Goal: Task Accomplishment & Management: Manage account settings

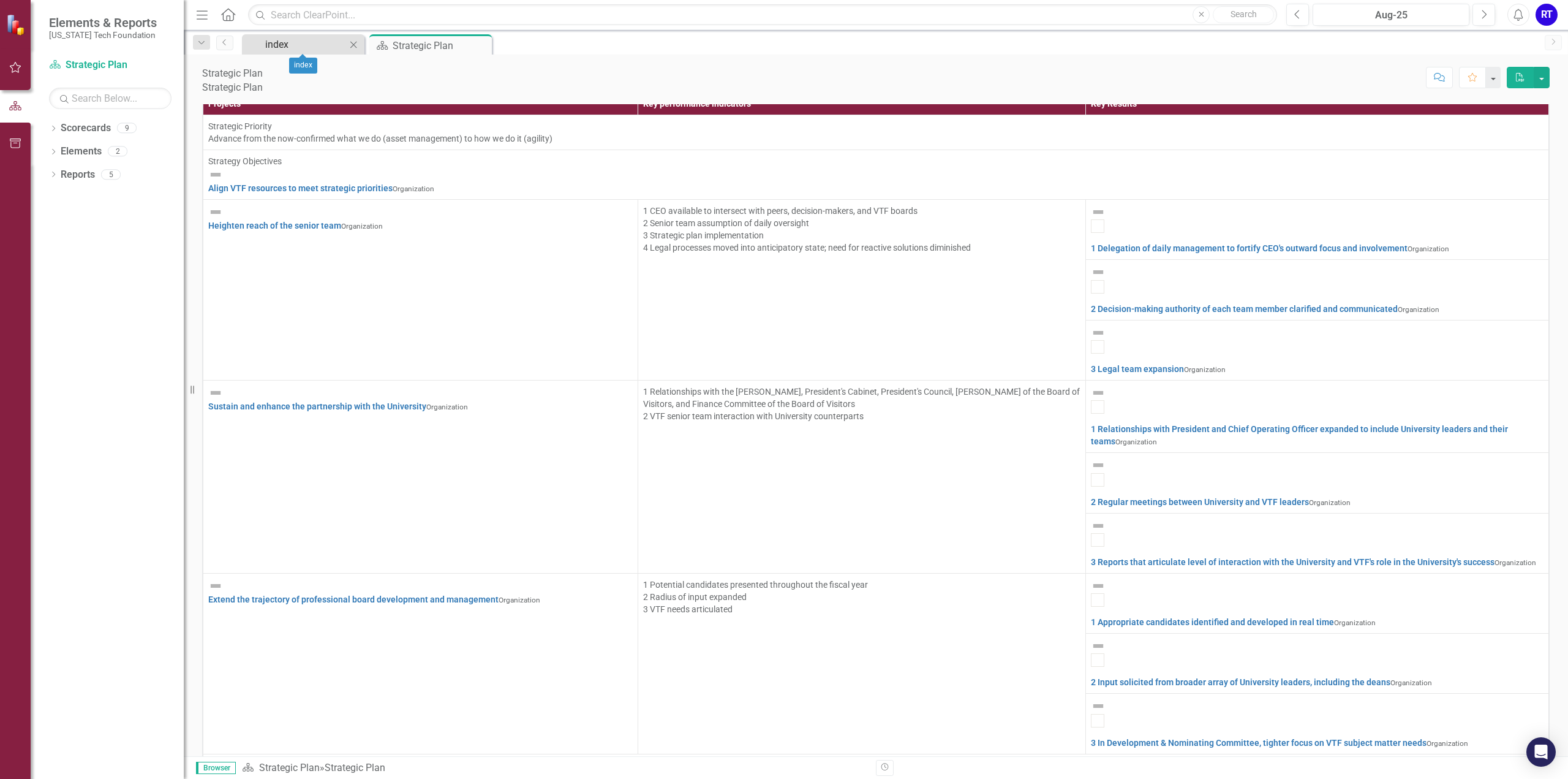
click at [278, 42] on div "index" at bounding box center [306, 45] width 81 height 15
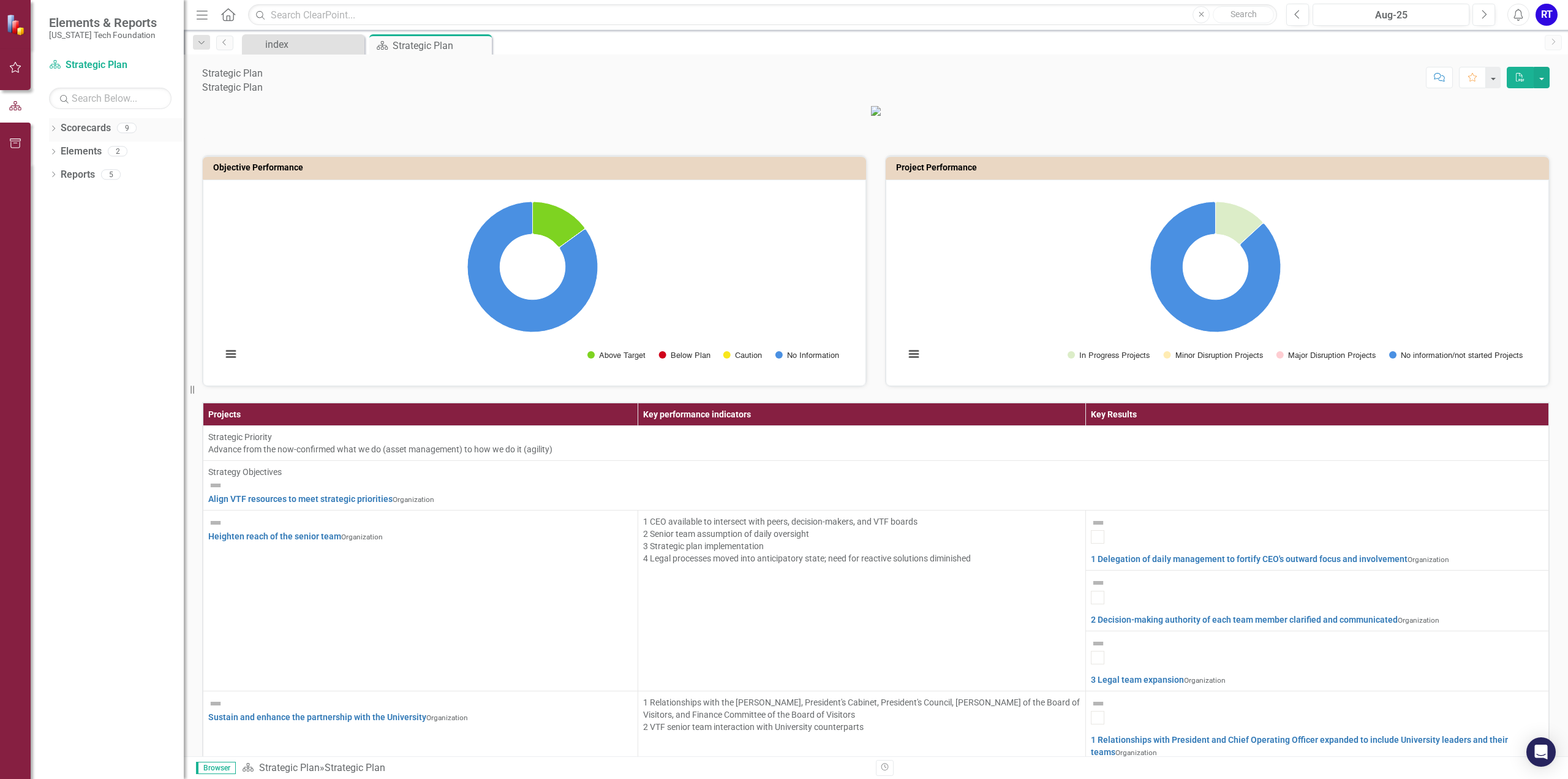
click at [76, 128] on link "Scorecards" at bounding box center [85, 128] width 50 height 14
click at [51, 128] on icon "Dropdown" at bounding box center [53, 130] width 8 height 7
click at [46, 148] on icon "Dropdown" at bounding box center [41, 150] width 9 height 8
click at [91, 176] on link "Organization" at bounding box center [116, 172] width 134 height 14
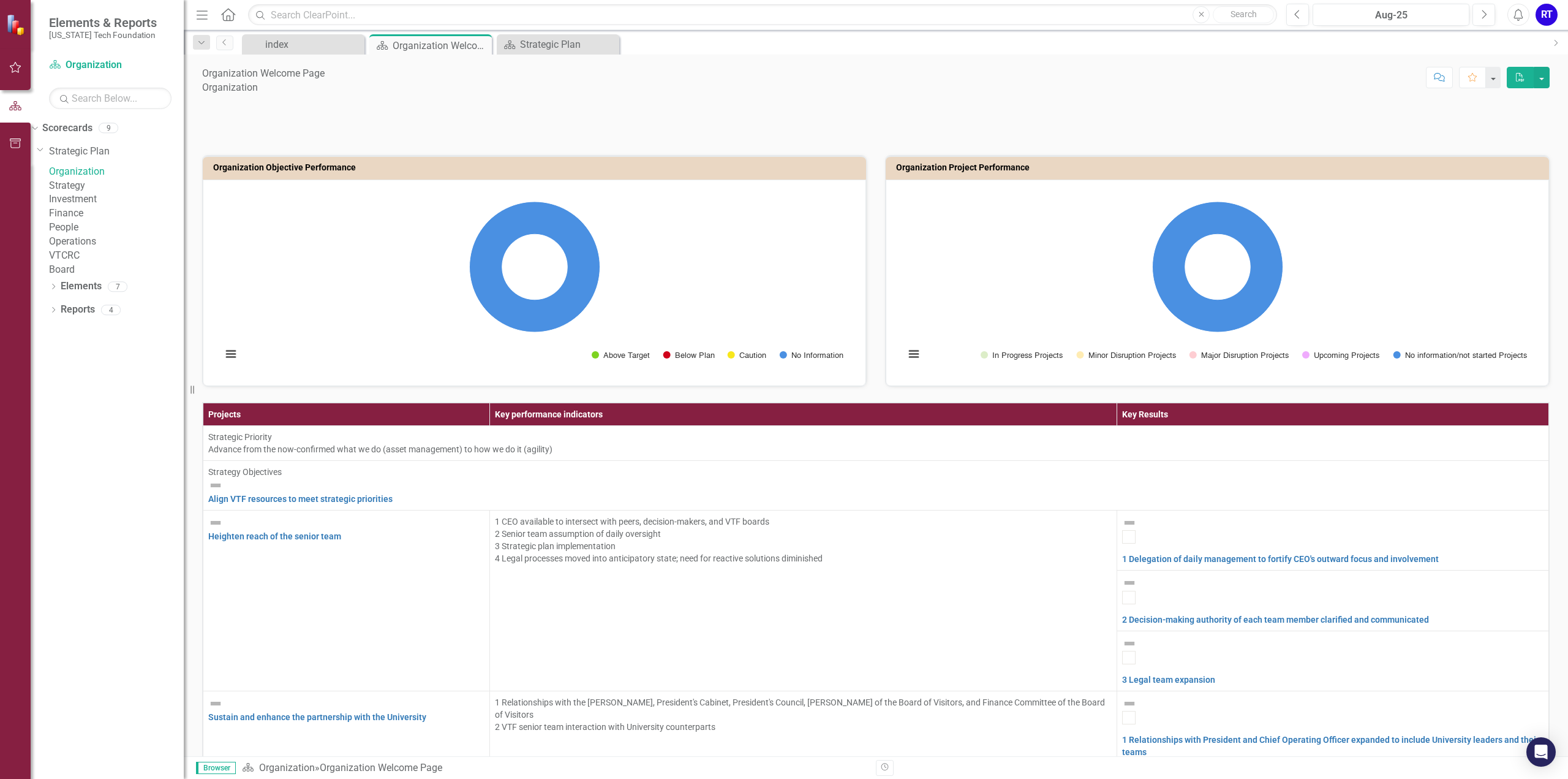
click at [91, 193] on link "Strategy" at bounding box center [116, 186] width 134 height 14
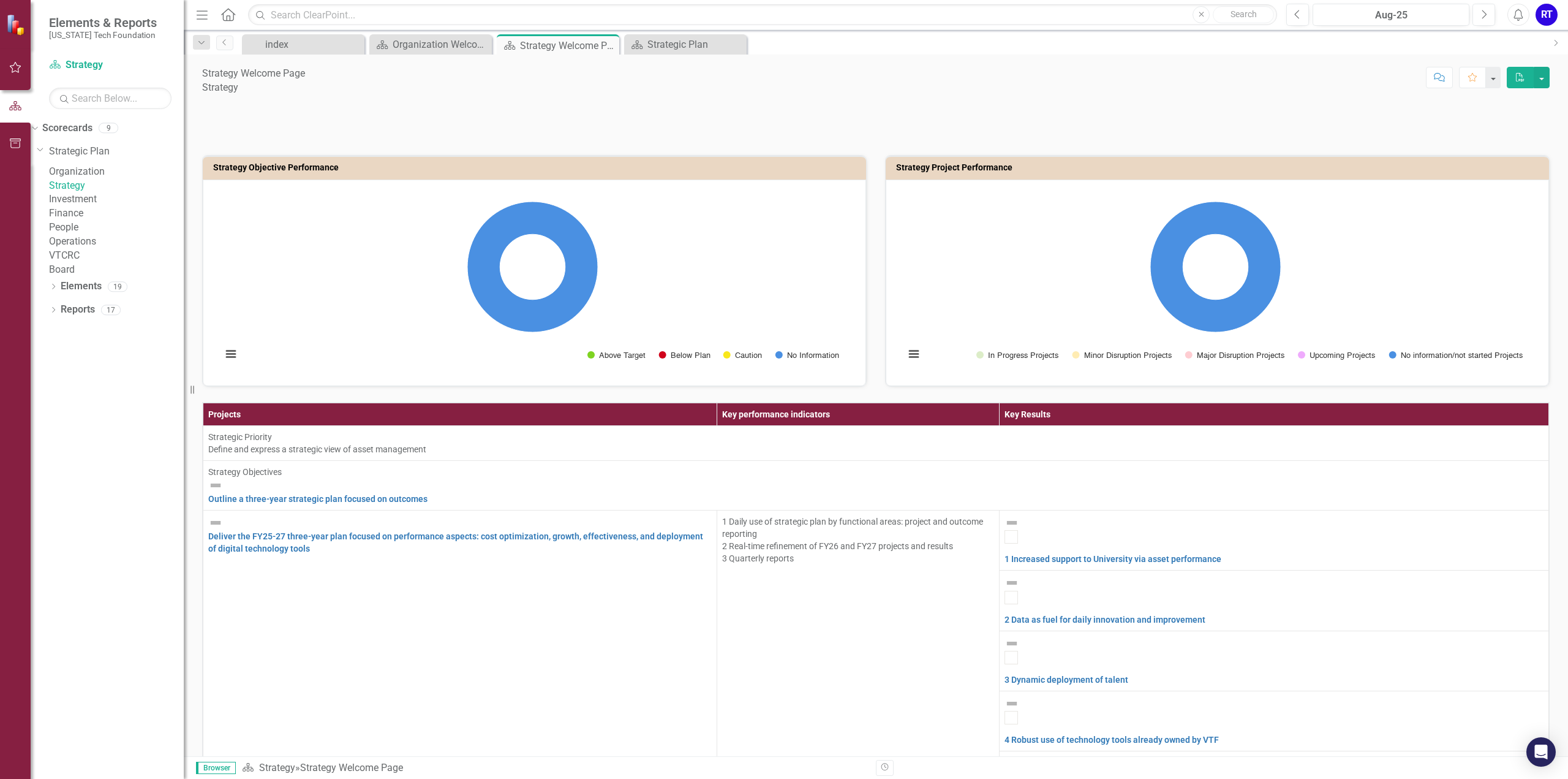
click at [91, 207] on link "Investment" at bounding box center [116, 199] width 134 height 14
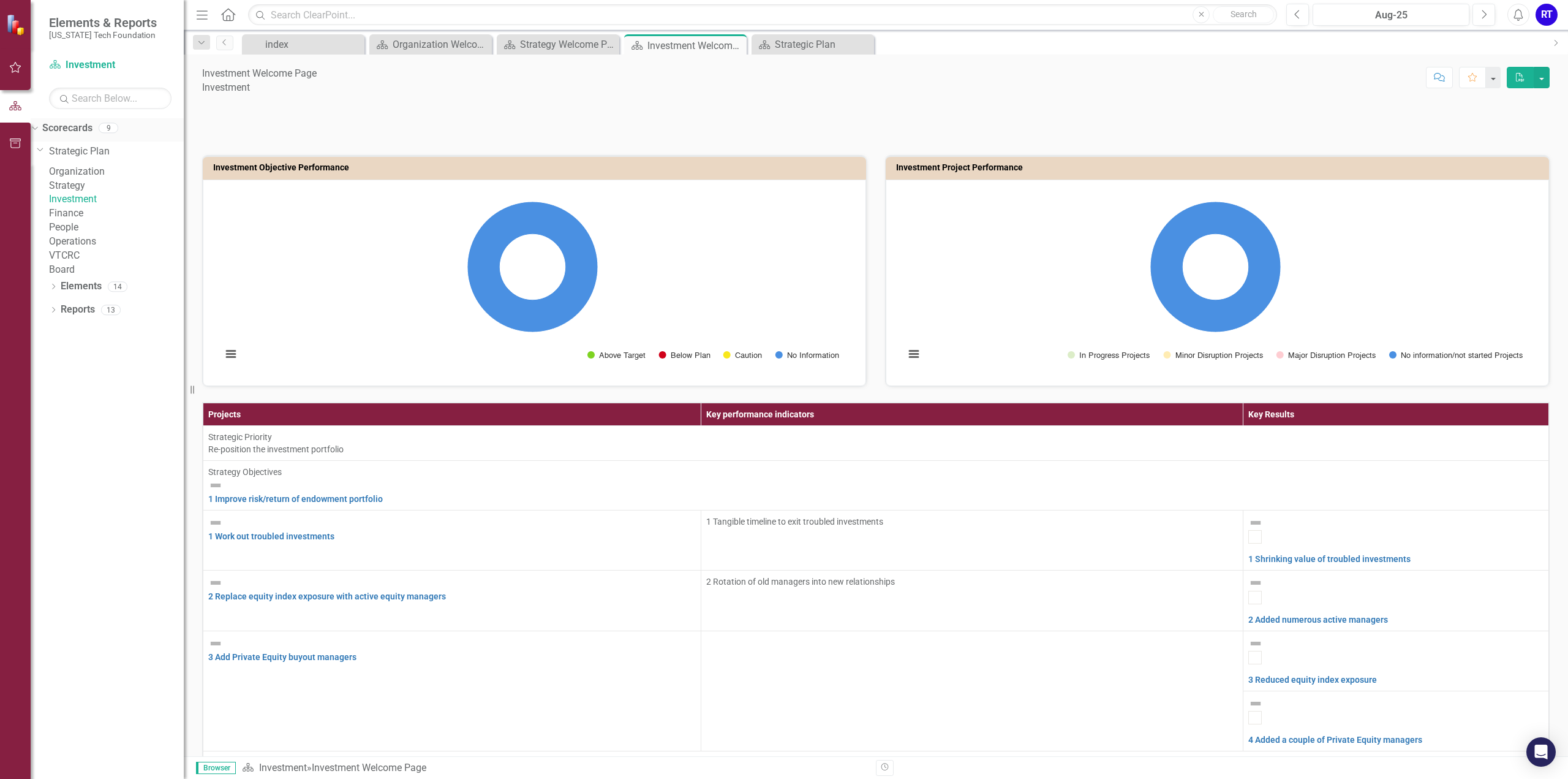
click at [37, 129] on icon "Dropdown" at bounding box center [34, 127] width 7 height 8
click at [54, 154] on icon "Dropdown" at bounding box center [53, 153] width 8 height 7
click at [45, 176] on icon "Dropdown" at bounding box center [41, 176] width 8 height 7
click at [83, 237] on link "3 Improve the infrastructure" at bounding box center [109, 237] width 143 height 20
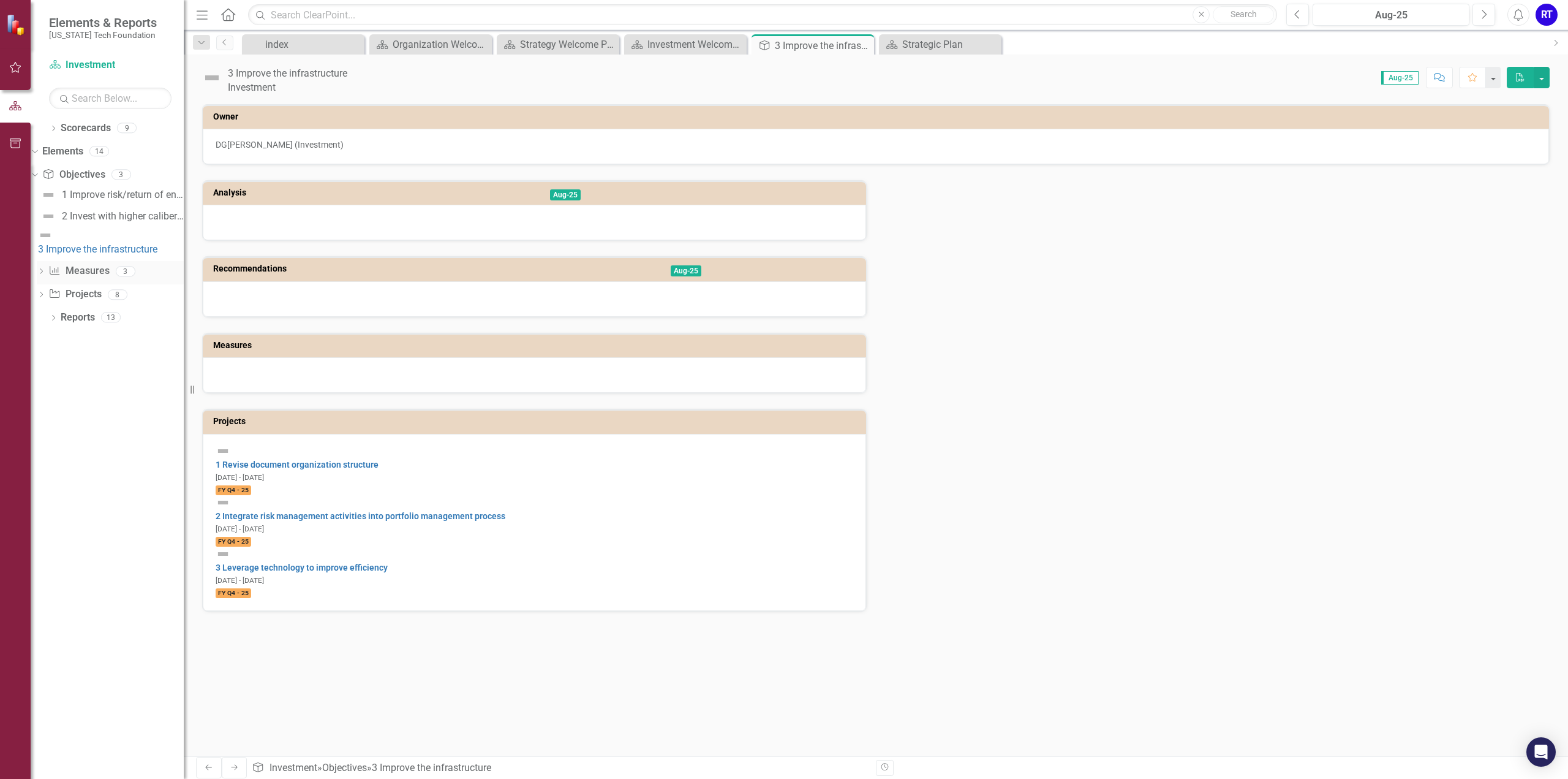
click at [45, 269] on icon "Dropdown" at bounding box center [41, 272] width 8 height 7
click at [45, 286] on icon "Dropdown" at bounding box center [41, 286] width 8 height 7
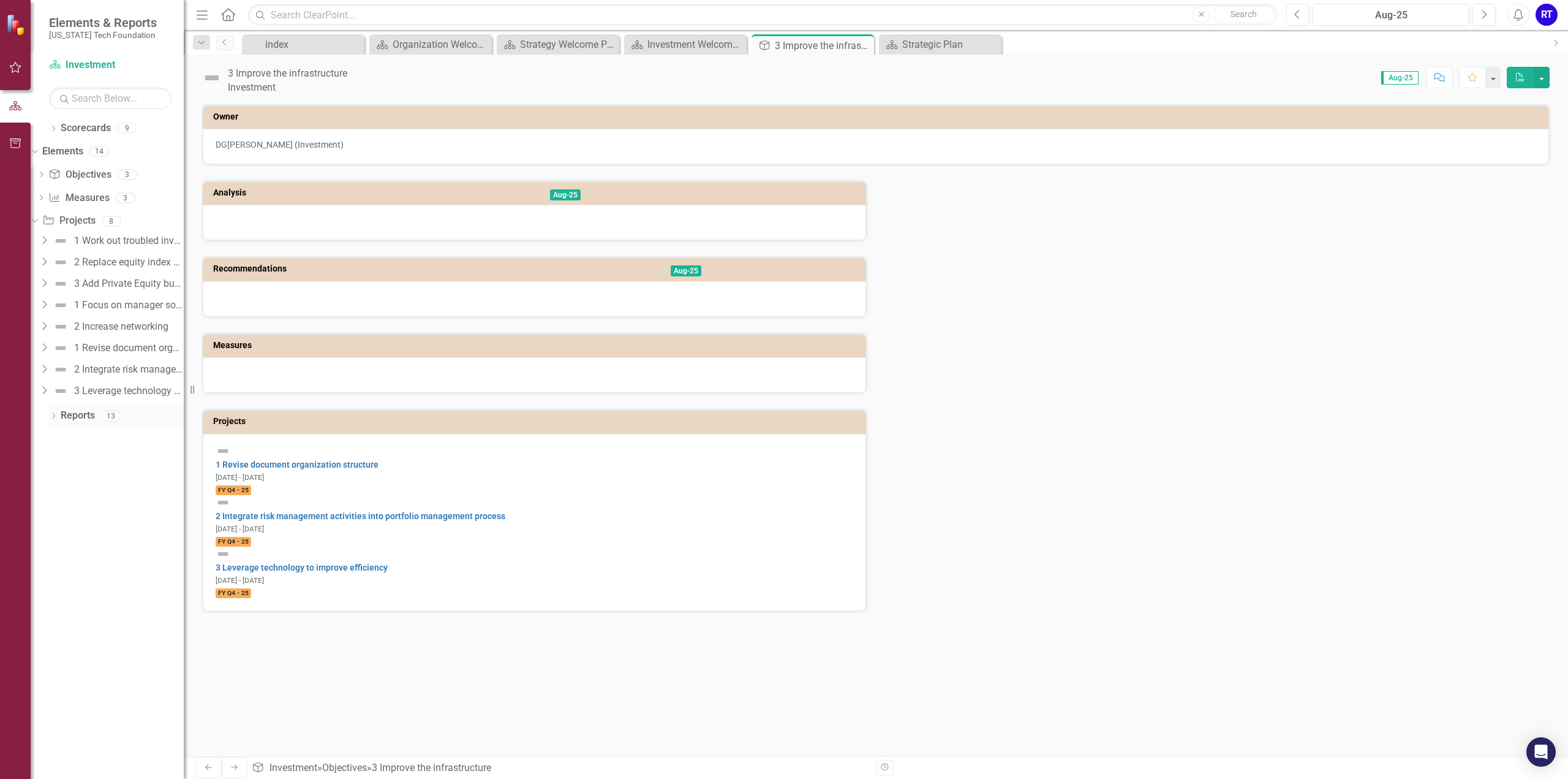
click at [52, 414] on icon "Dropdown" at bounding box center [53, 417] width 8 height 7
click at [45, 548] on icon "Dropdown" at bounding box center [40, 551] width 8 height 7
click at [45, 480] on div "Dropdown" at bounding box center [40, 485] width 8 height 10
click at [45, 435] on icon "Dropdown" at bounding box center [40, 439] width 8 height 7
click at [53, 128] on icon "Dropdown" at bounding box center [53, 130] width 8 height 7
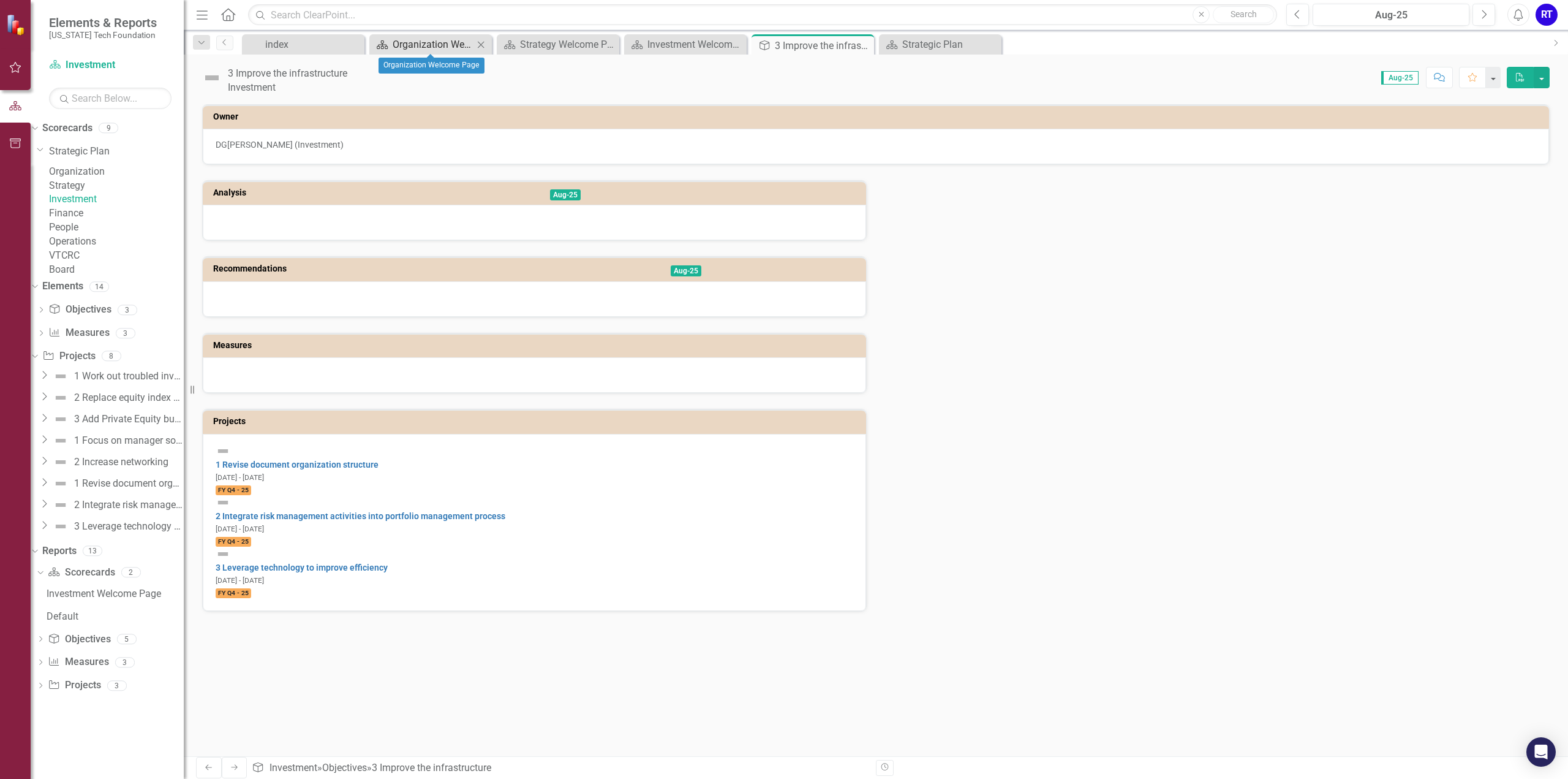
click at [409, 43] on div "Organization Welcome Page" at bounding box center [433, 45] width 81 height 15
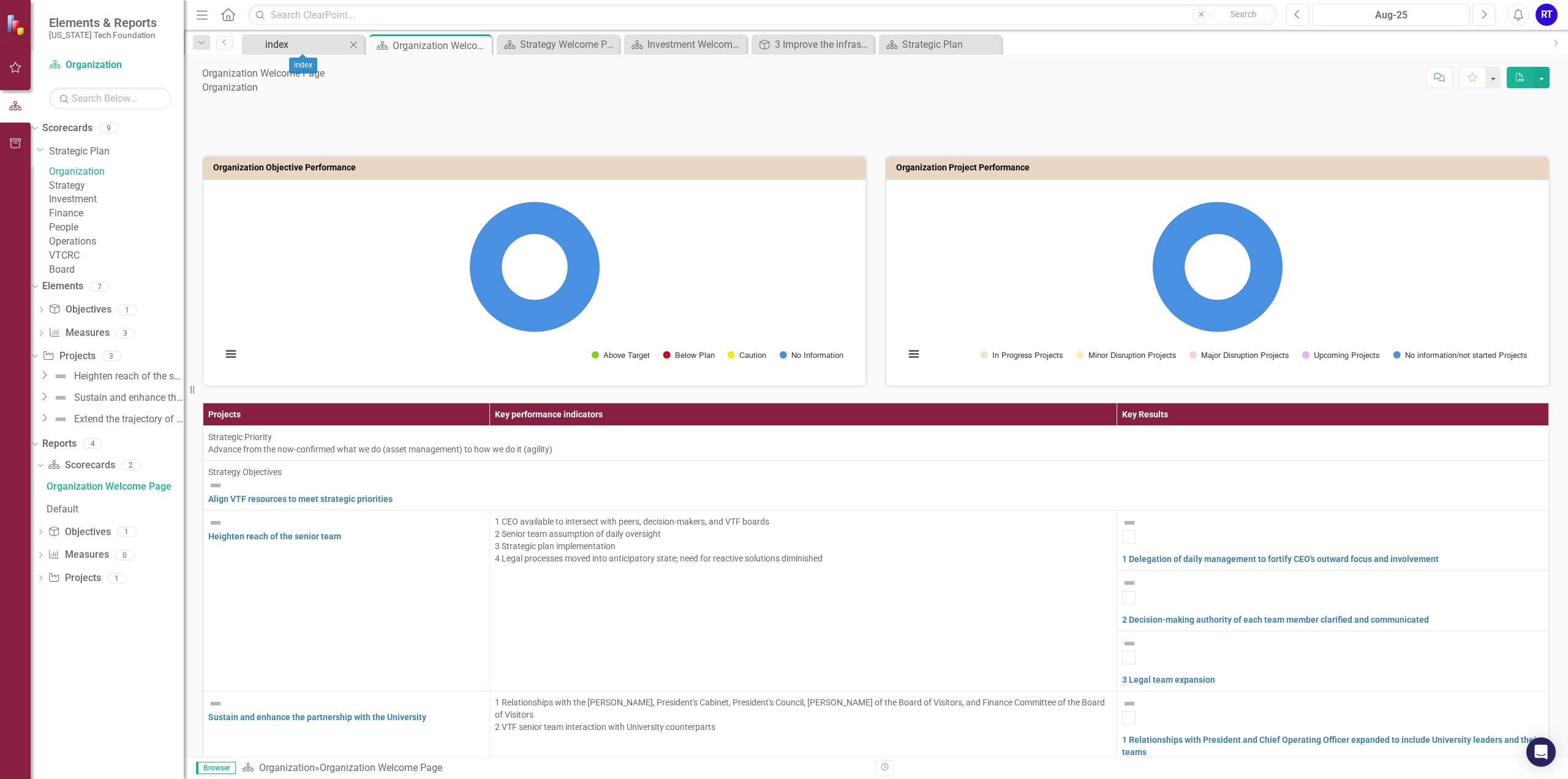
click at [269, 48] on div "index" at bounding box center [306, 45] width 81 height 15
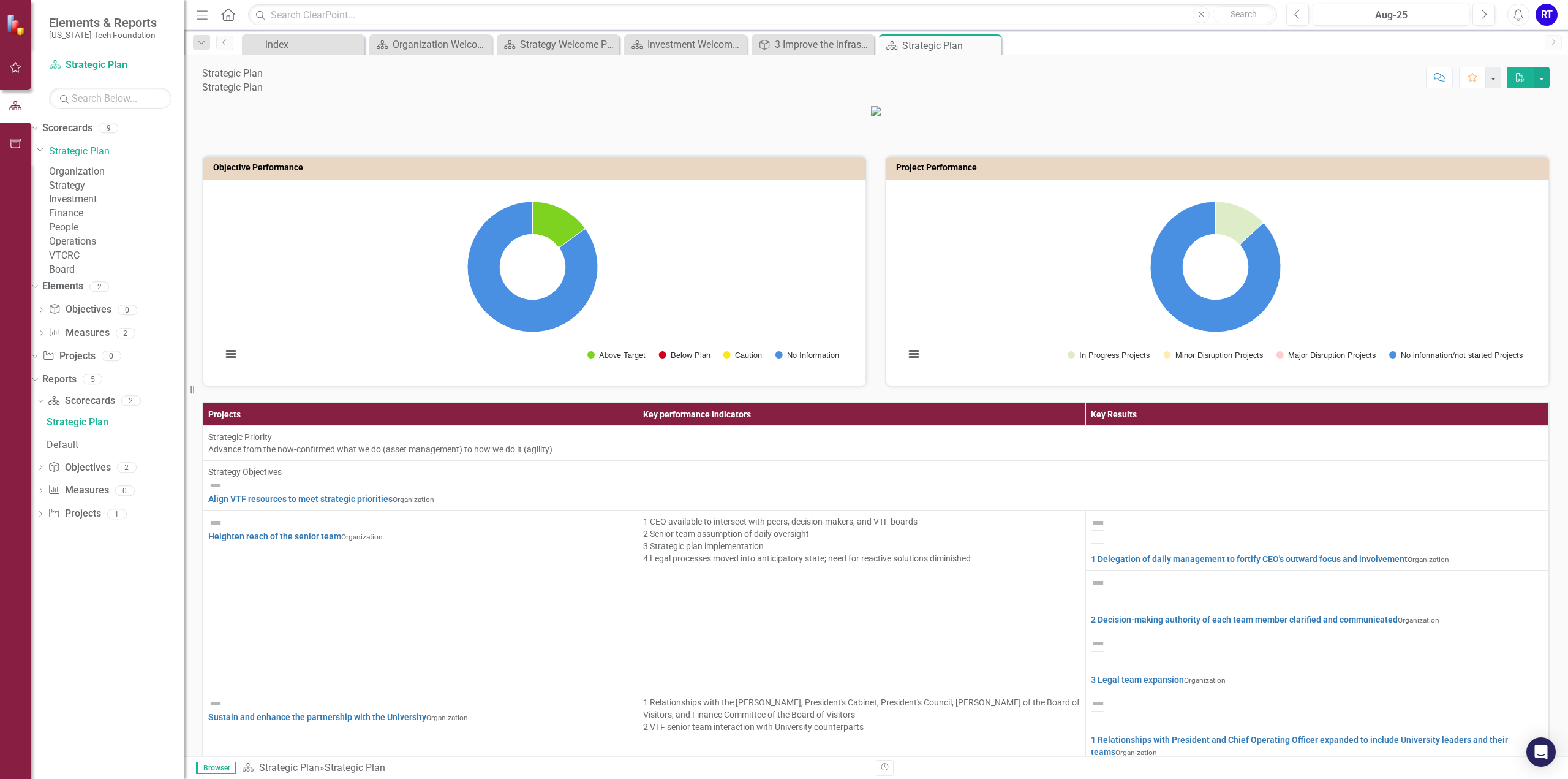
click at [1546, 9] on div "RT" at bounding box center [1546, 14] width 22 height 22
click at [1495, 152] on link "Logout Log Out" at bounding box center [1508, 154] width 97 height 23
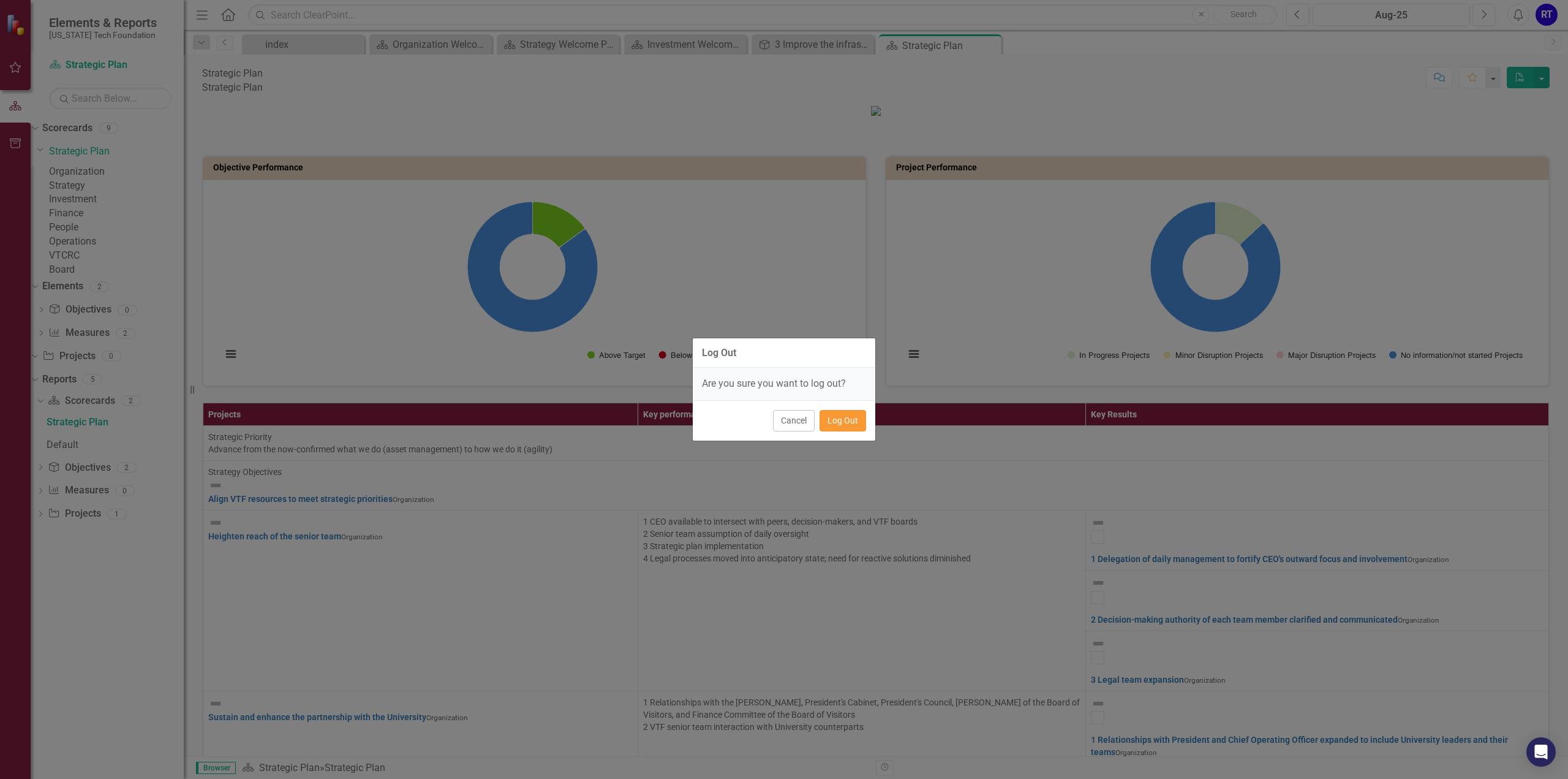
click at [840, 415] on button "Log Out" at bounding box center [843, 420] width 47 height 21
